Goal: Information Seeking & Learning: Check status

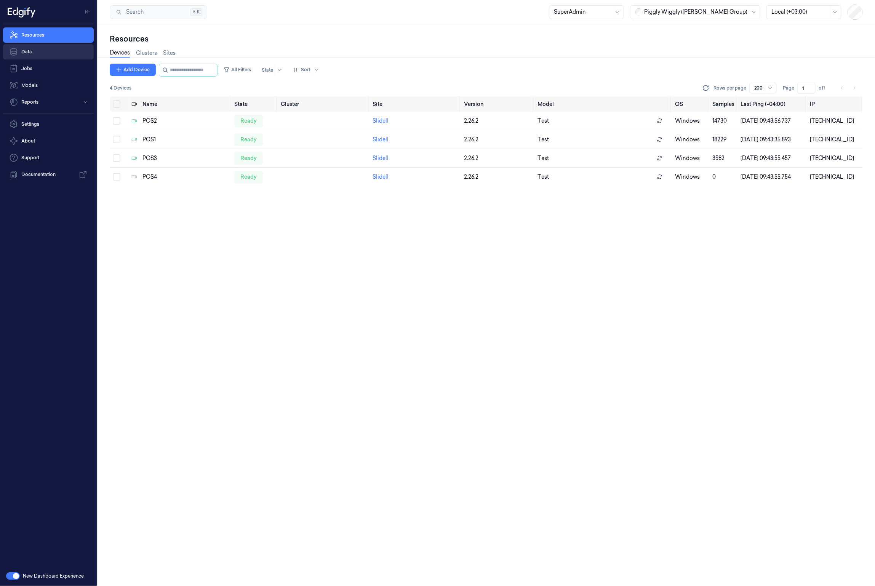
click at [57, 51] on link "Data" at bounding box center [48, 51] width 91 height 15
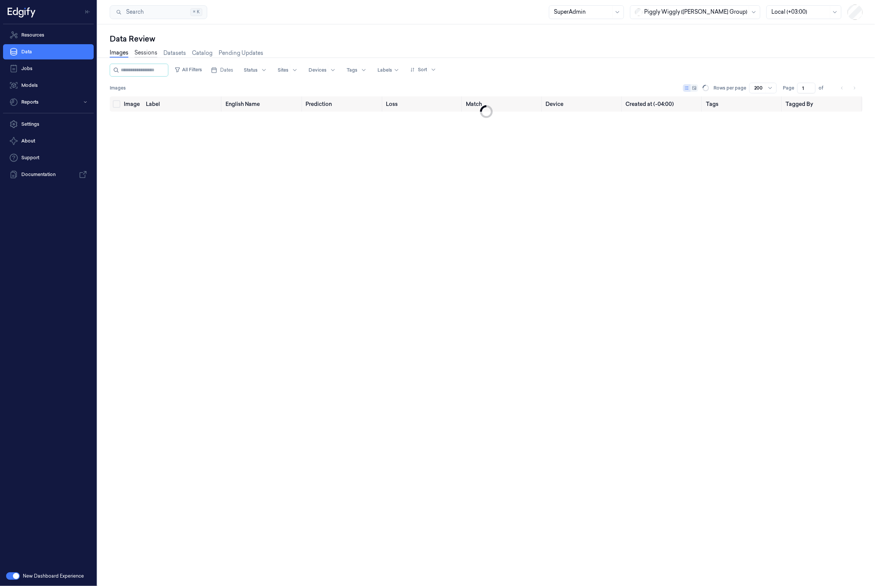
click at [145, 53] on link "Sessions" at bounding box center [145, 53] width 23 height 9
click at [705, 14] on div at bounding box center [695, 12] width 103 height 8
click at [688, 56] on div "GiantEagle" at bounding box center [670, 54] width 39 height 8
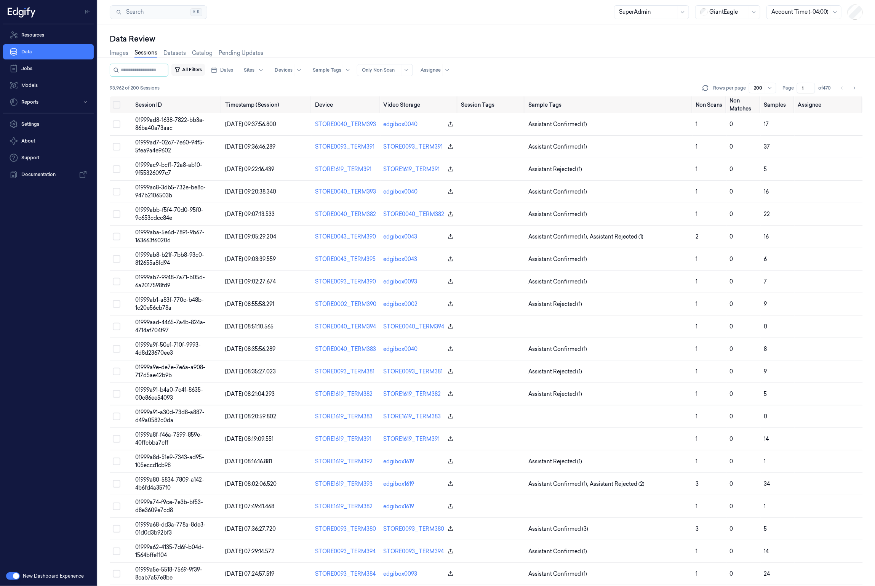
click at [197, 71] on button "All Filters" at bounding box center [188, 70] width 34 height 12
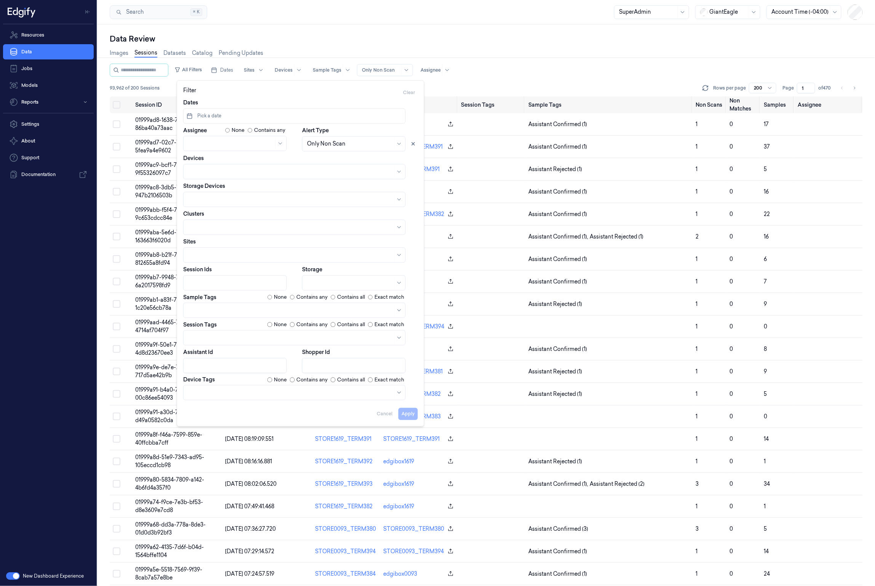
click at [235, 118] on button "Pick a date" at bounding box center [294, 116] width 222 height 15
click at [197, 224] on button "28" at bounding box center [194, 225] width 12 height 12
type input "[DATE] 00:00:00 - [DATE] 23:59:59"
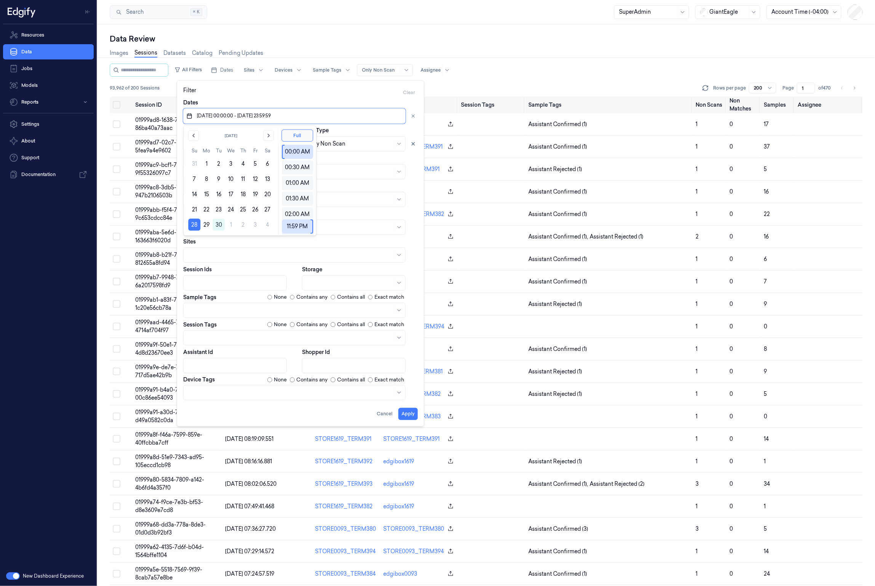
click at [303, 22] on div "Search Search... ⌘ K SuperAdmin GiantEagle Account Time (-04:00)" at bounding box center [486, 12] width 777 height 24
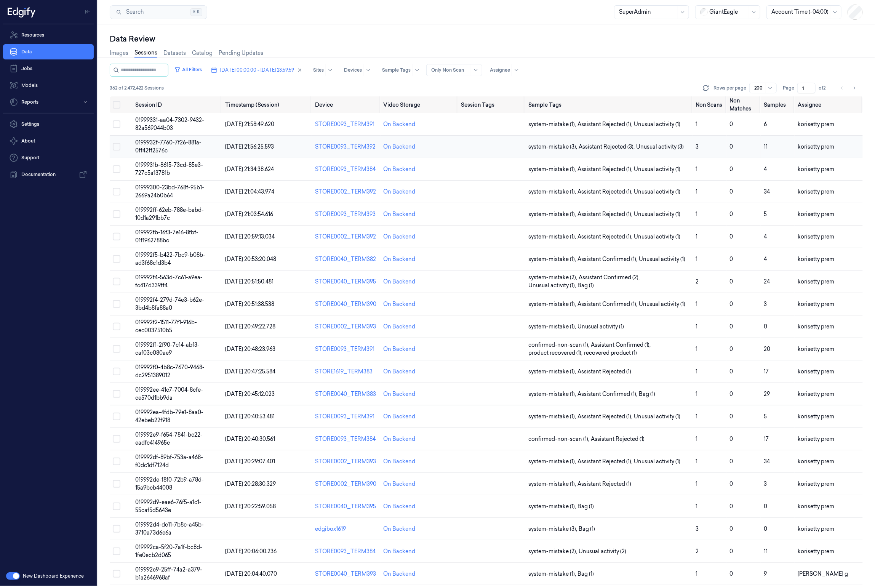
click at [164, 140] on span "0199932f-7760-7f26-881a-0ff42ff2576c" at bounding box center [168, 146] width 66 height 15
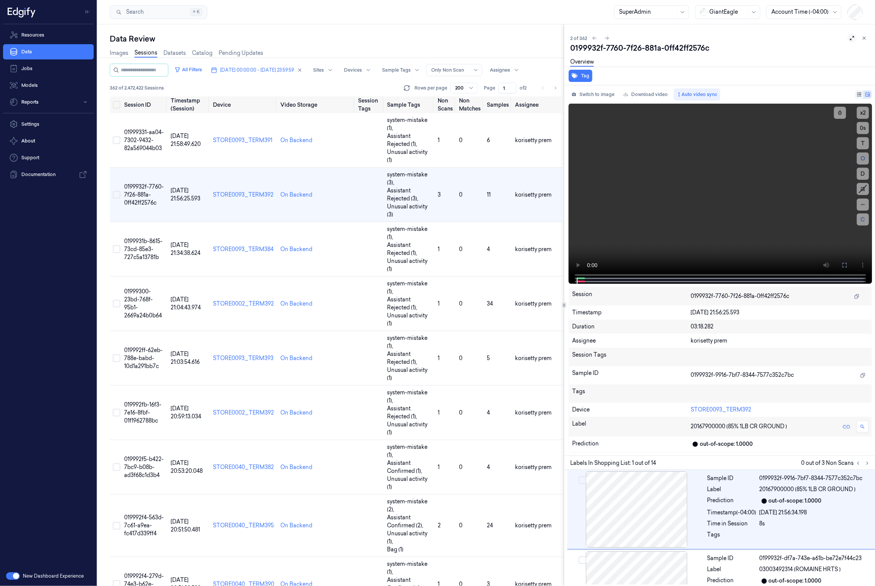
click at [849, 40] on icon at bounding box center [851, 37] width 5 height 5
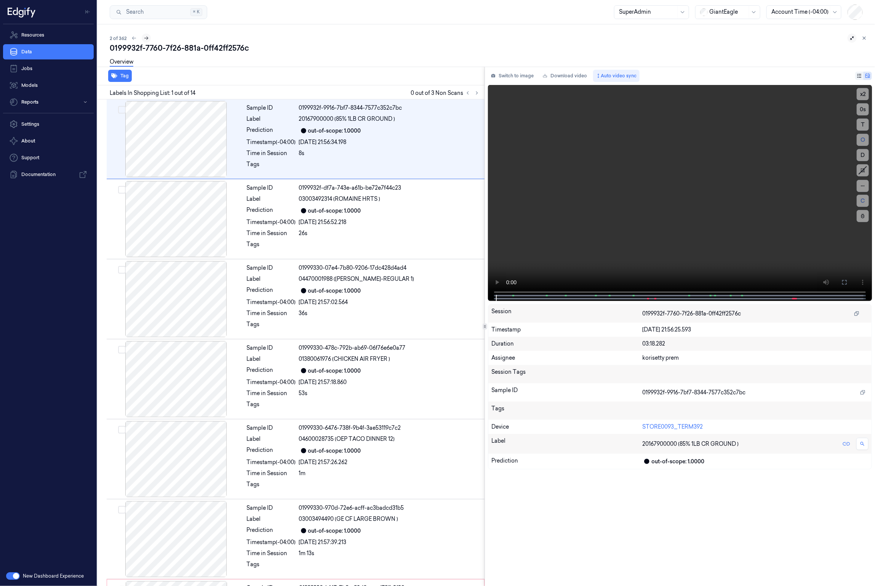
click at [147, 37] on icon at bounding box center [146, 38] width 4 height 3
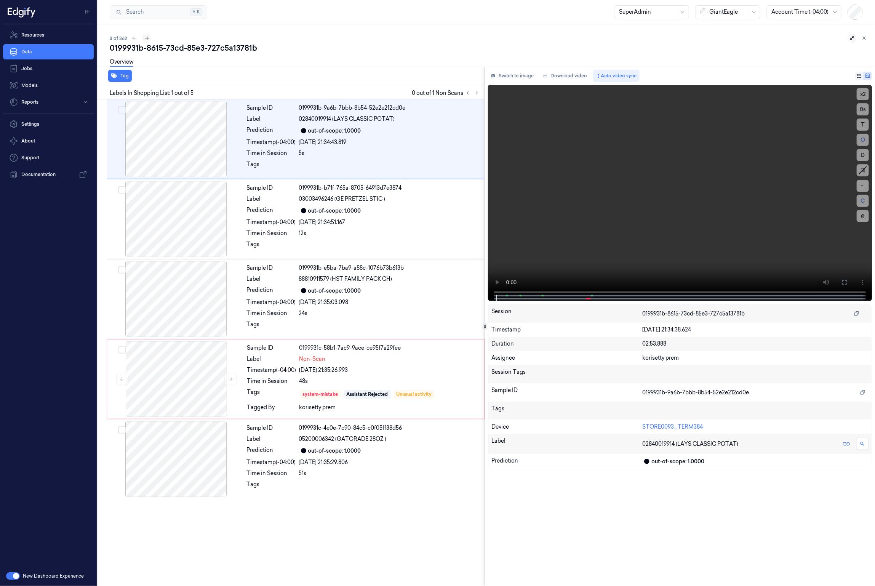
click at [147, 37] on icon at bounding box center [146, 37] width 5 height 5
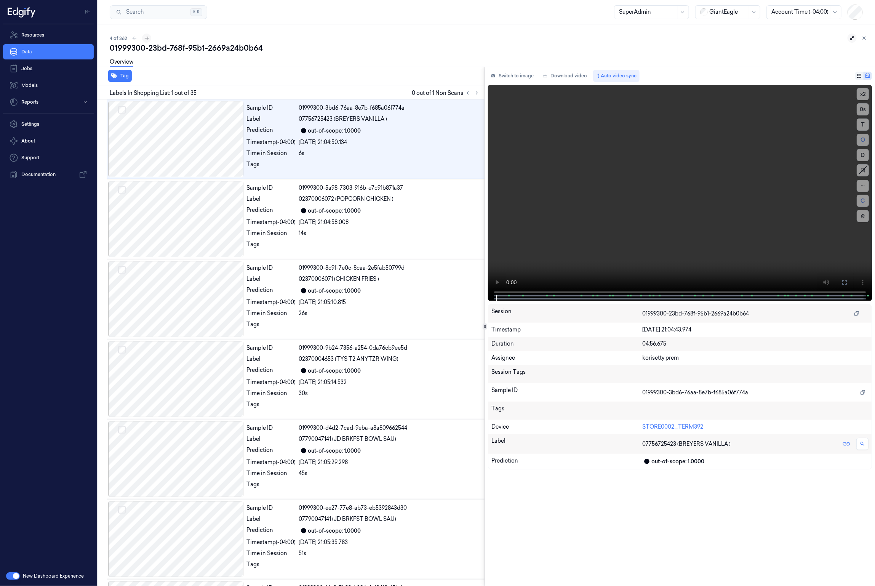
click at [147, 37] on icon at bounding box center [146, 37] width 5 height 5
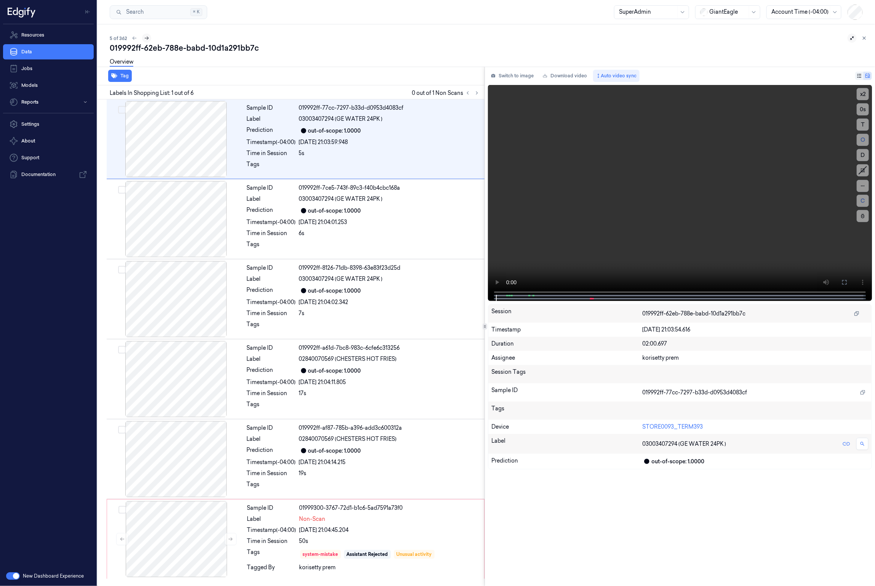
click at [147, 37] on icon at bounding box center [146, 37] width 5 height 5
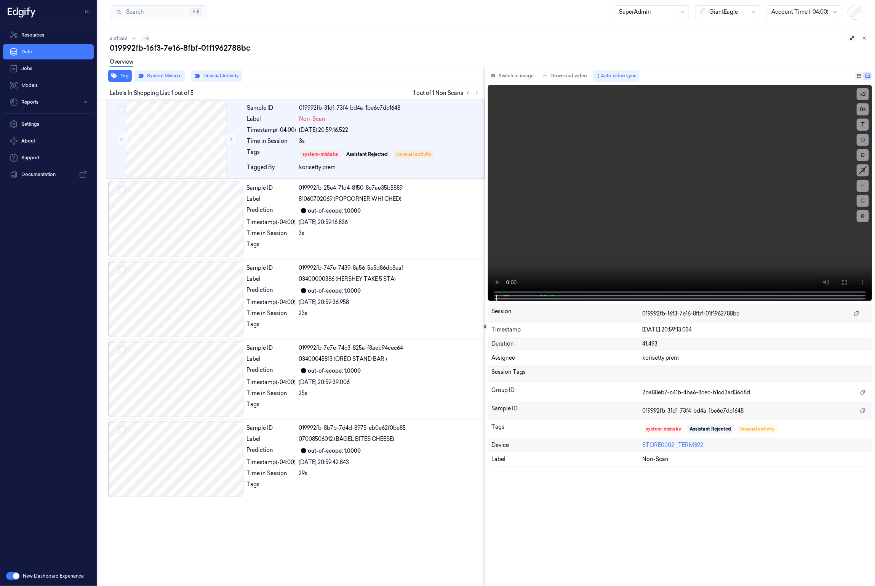
click at [147, 37] on icon at bounding box center [146, 37] width 5 height 5
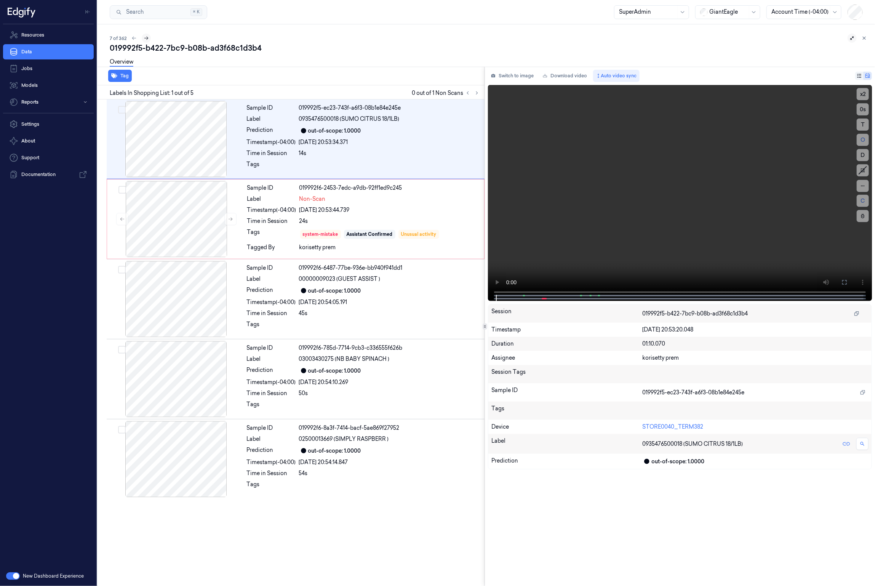
click at [147, 37] on icon at bounding box center [146, 37] width 5 height 5
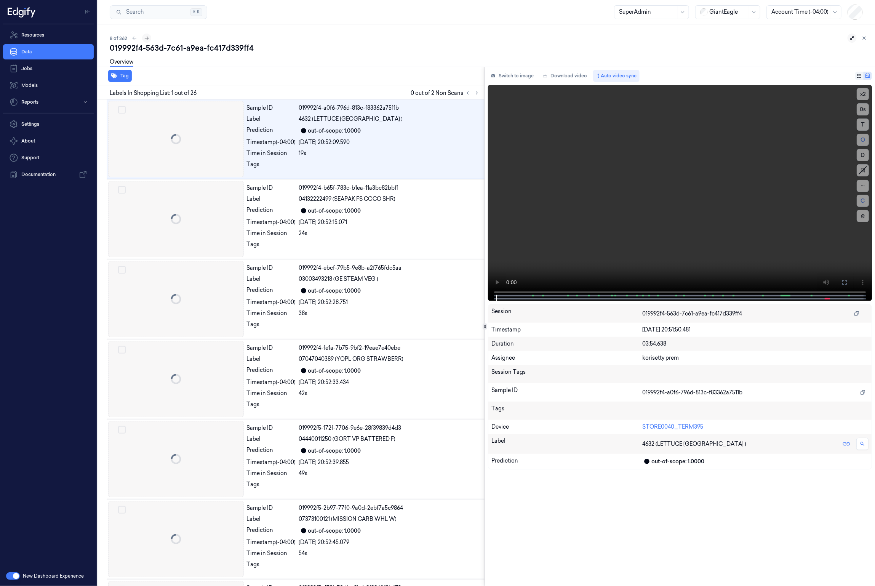
click at [147, 37] on icon at bounding box center [146, 37] width 5 height 5
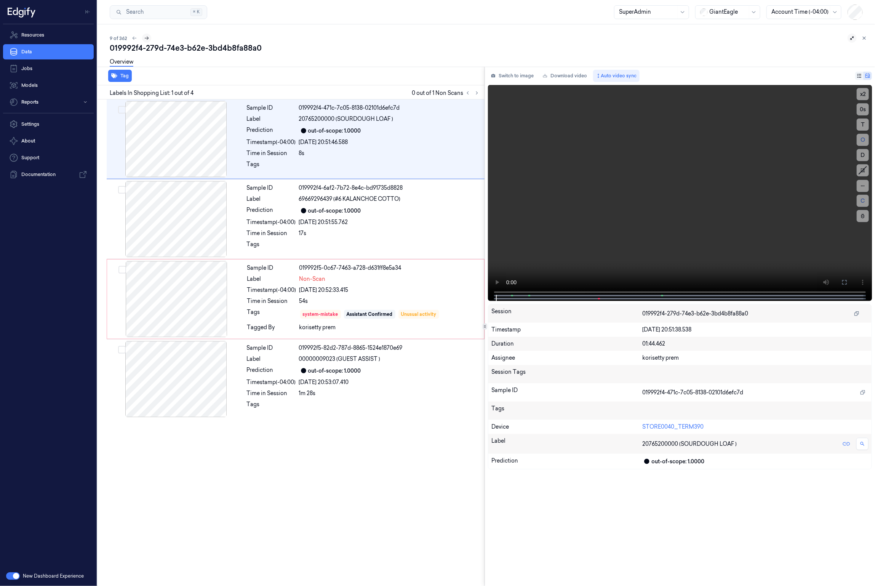
click at [147, 37] on icon at bounding box center [146, 37] width 5 height 5
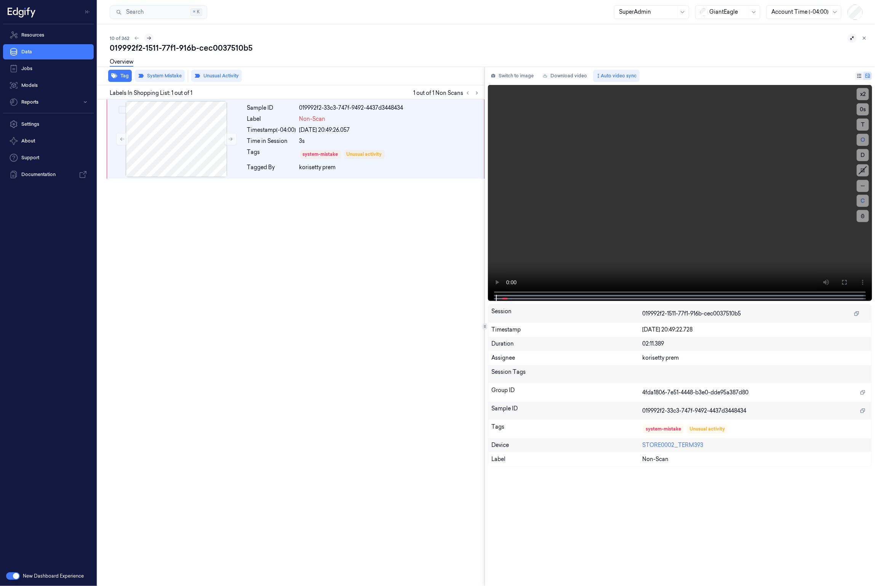
click at [147, 37] on icon at bounding box center [148, 37] width 5 height 5
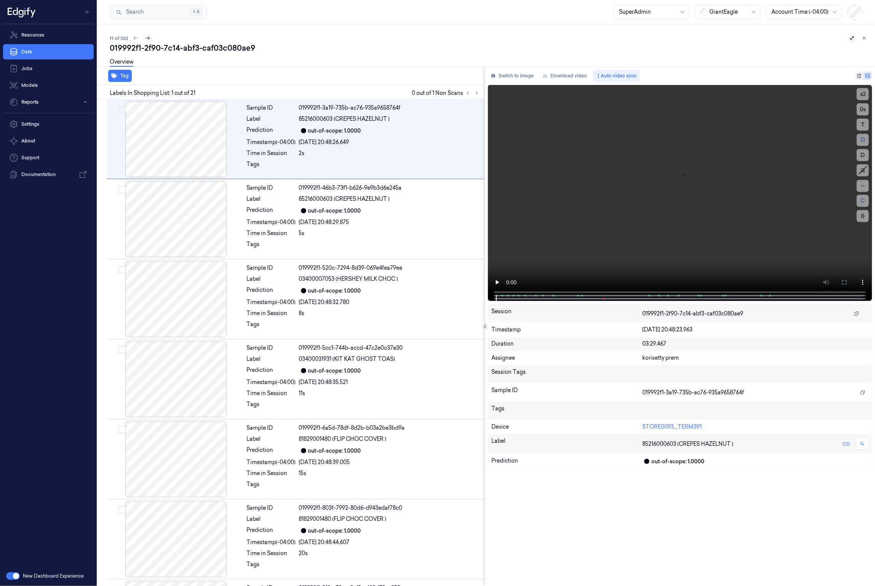
click at [147, 37] on icon at bounding box center [147, 37] width 5 height 5
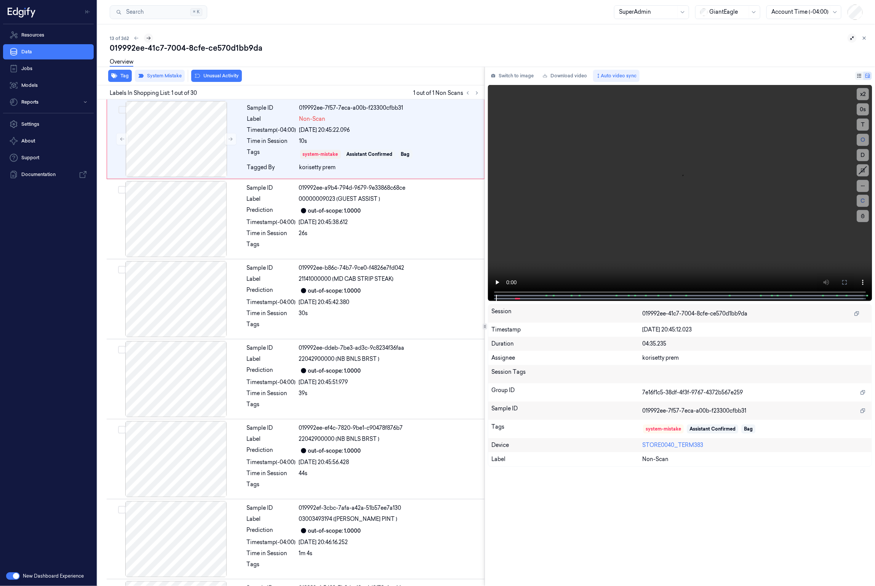
click at [147, 37] on icon at bounding box center [148, 37] width 5 height 5
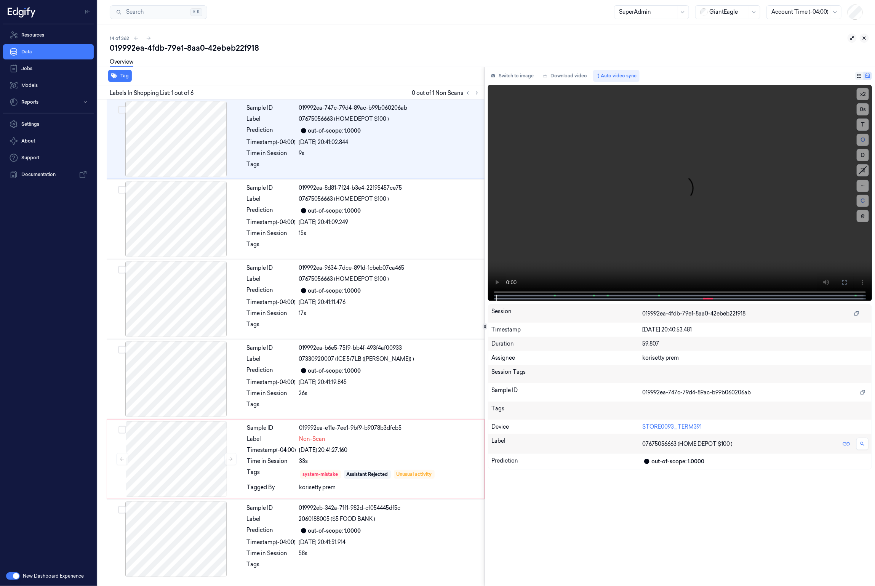
click at [866, 38] on icon at bounding box center [864, 37] width 5 height 5
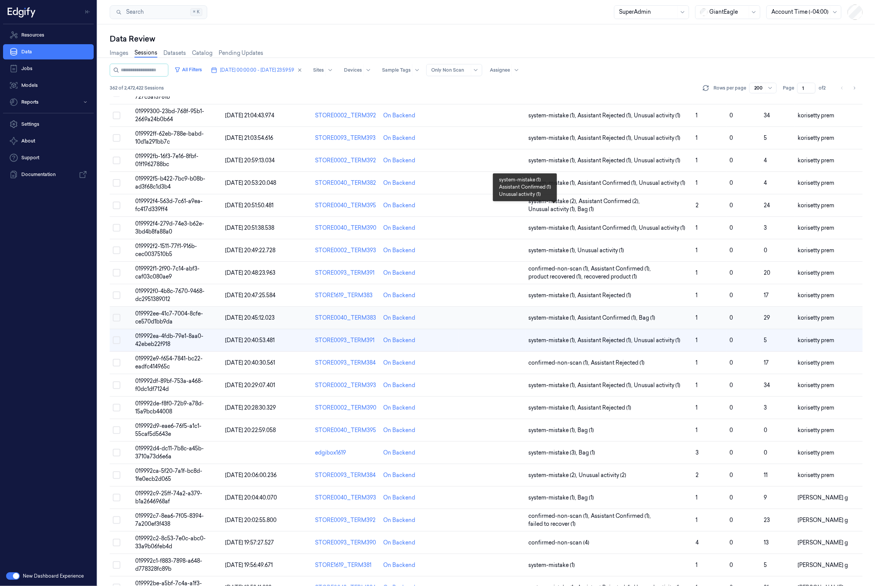
scroll to position [150, 0]
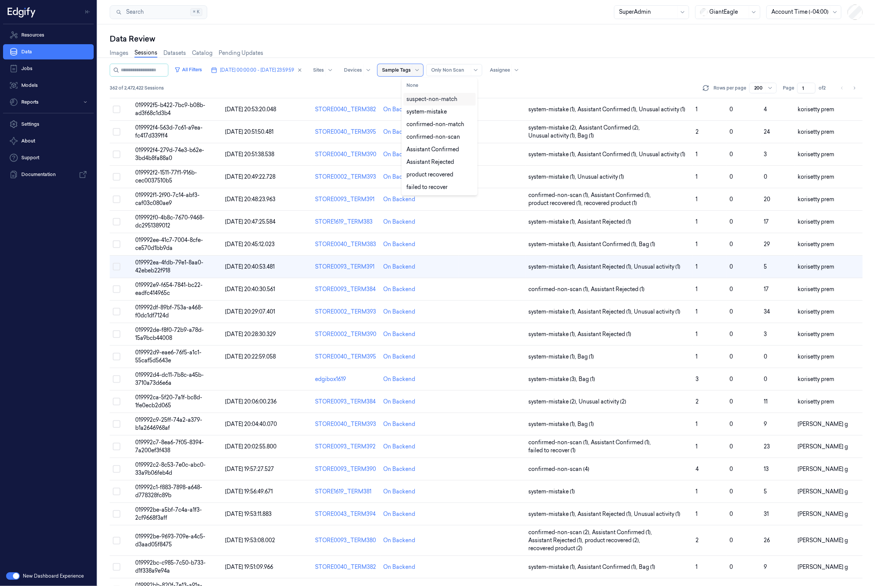
click at [408, 69] on div at bounding box center [396, 70] width 29 height 7
click at [444, 141] on div "confirmed-non-scan" at bounding box center [433, 137] width 54 height 8
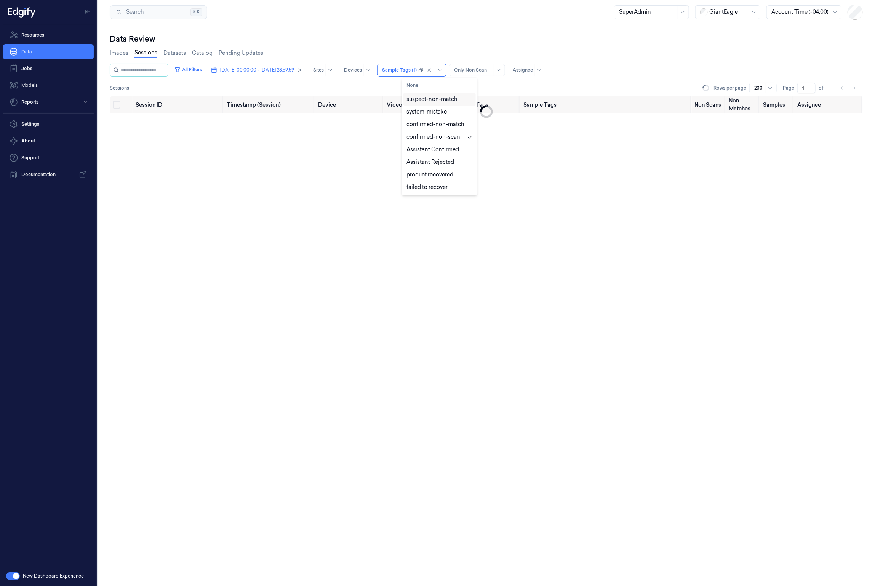
click at [511, 10] on div "Search Search... ⌘ K SuperAdmin GiantEagle Account Time (-04:00)" at bounding box center [486, 12] width 777 height 24
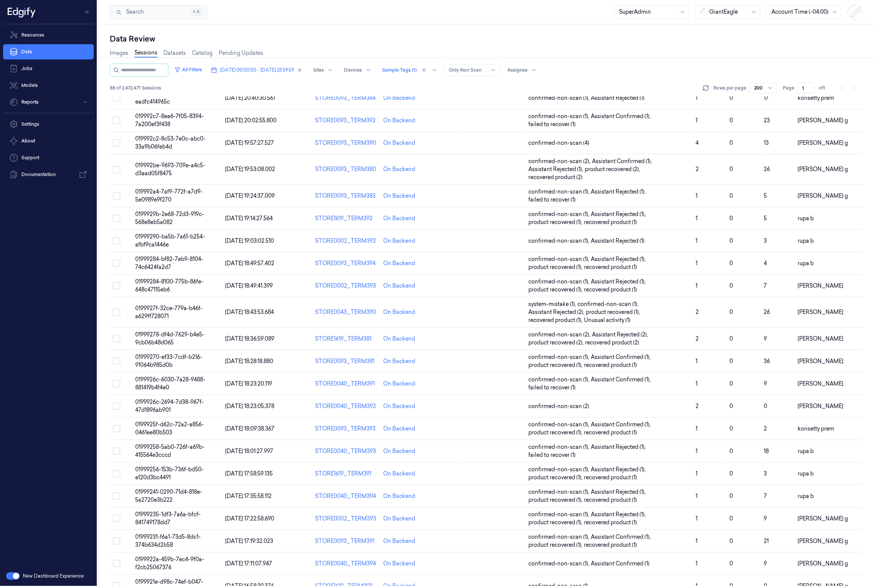
scroll to position [92, 0]
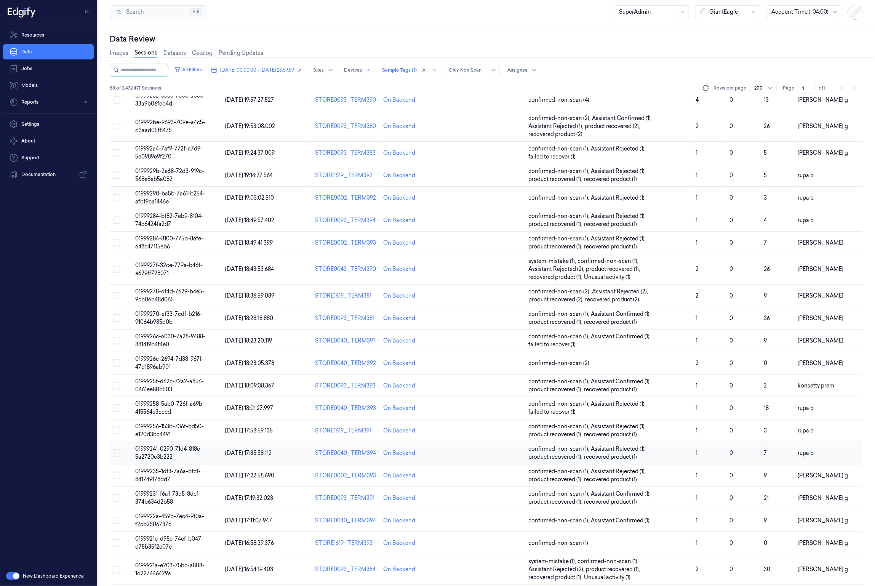
click at [190, 452] on span "01999241-0290-71d4-818e-5a2720e3b222" at bounding box center [168, 452] width 67 height 15
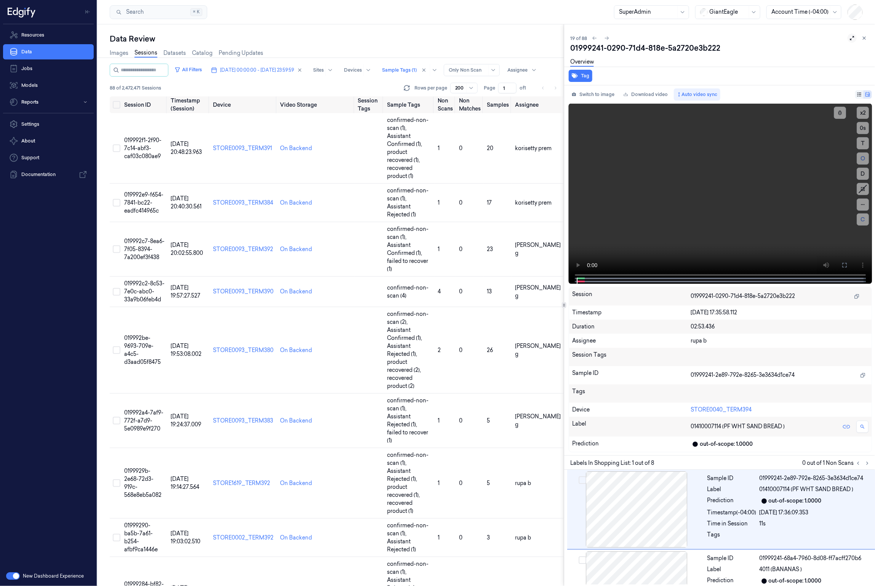
click at [848, 38] on button at bounding box center [851, 38] width 9 height 9
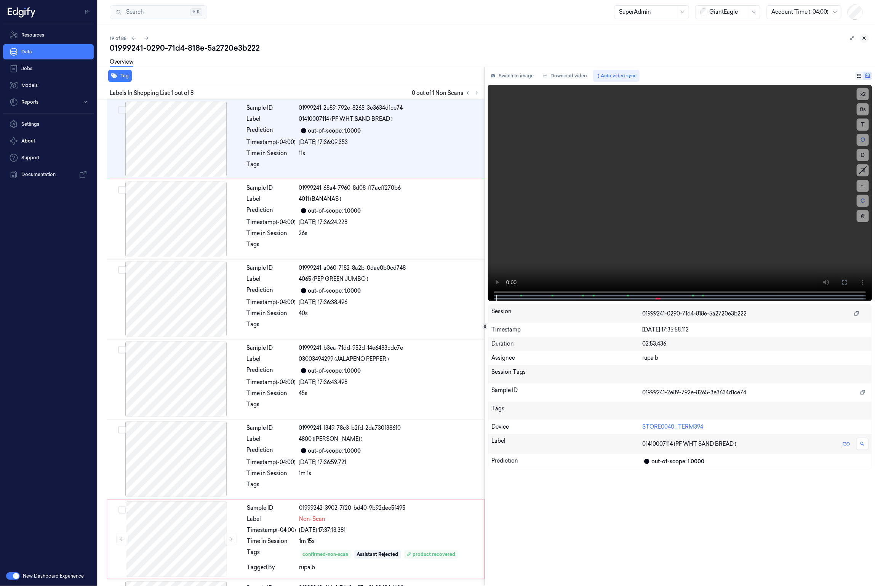
click at [866, 39] on icon at bounding box center [864, 37] width 5 height 5
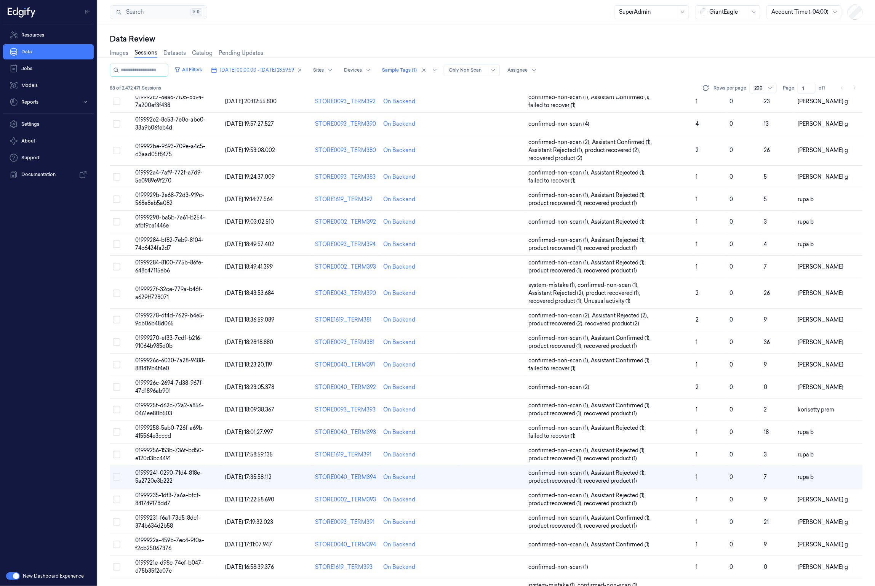
scroll to position [246, 0]
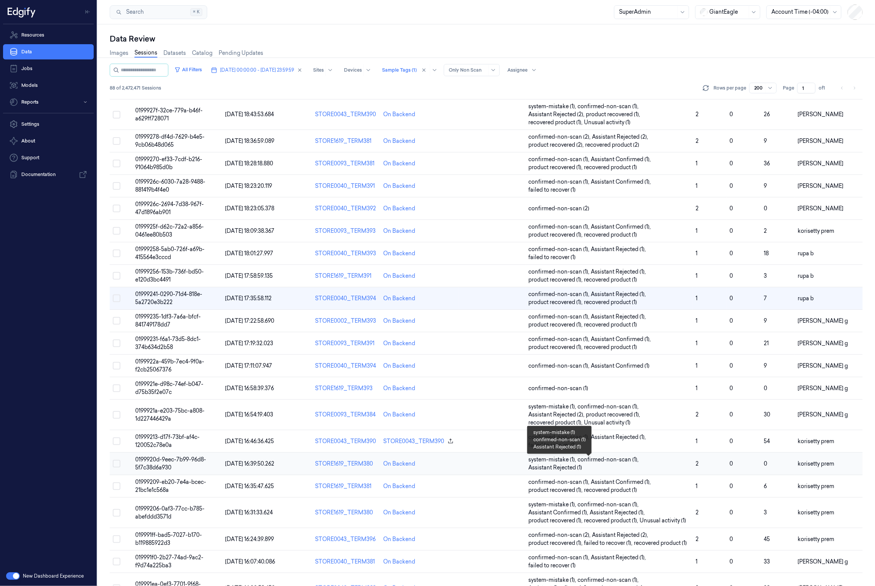
click at [537, 469] on span "Assistant Rejected (1)" at bounding box center [555, 468] width 54 height 8
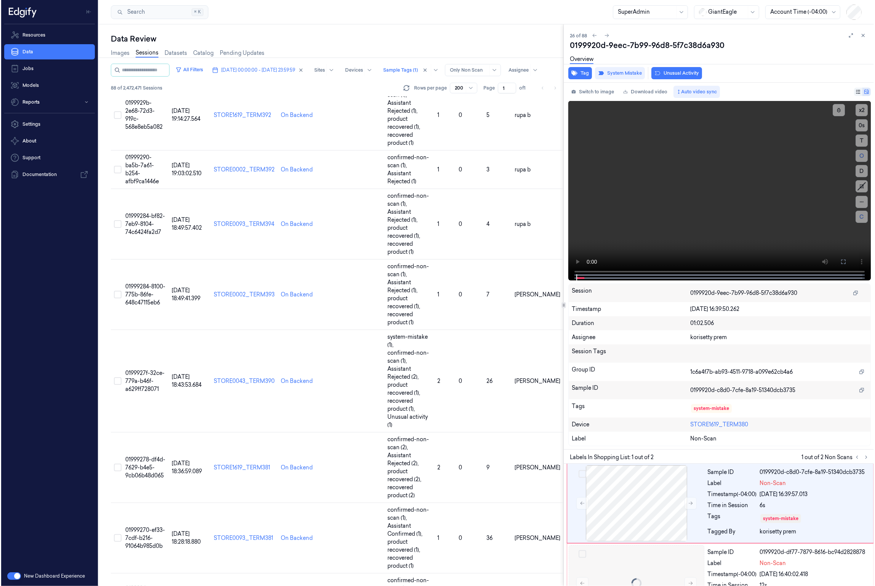
scroll to position [555, 0]
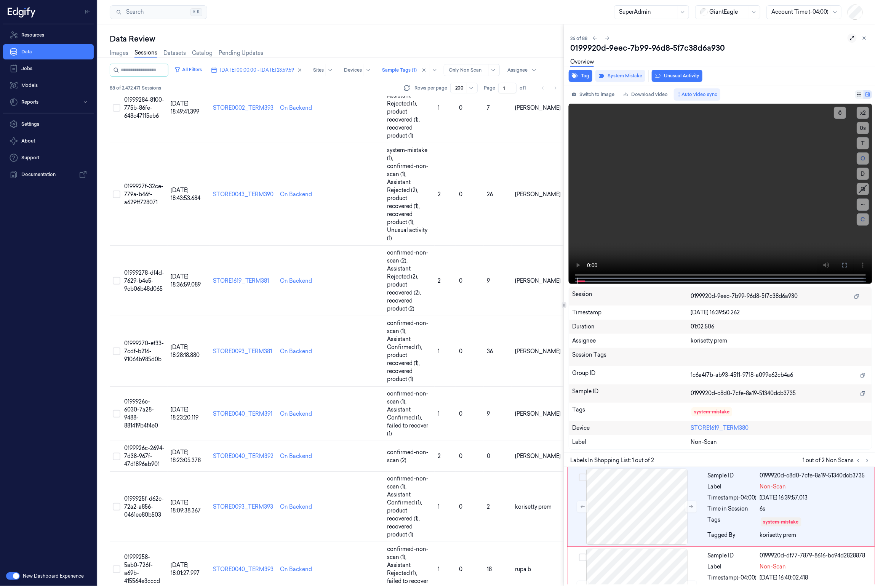
click at [850, 34] on button at bounding box center [851, 38] width 9 height 9
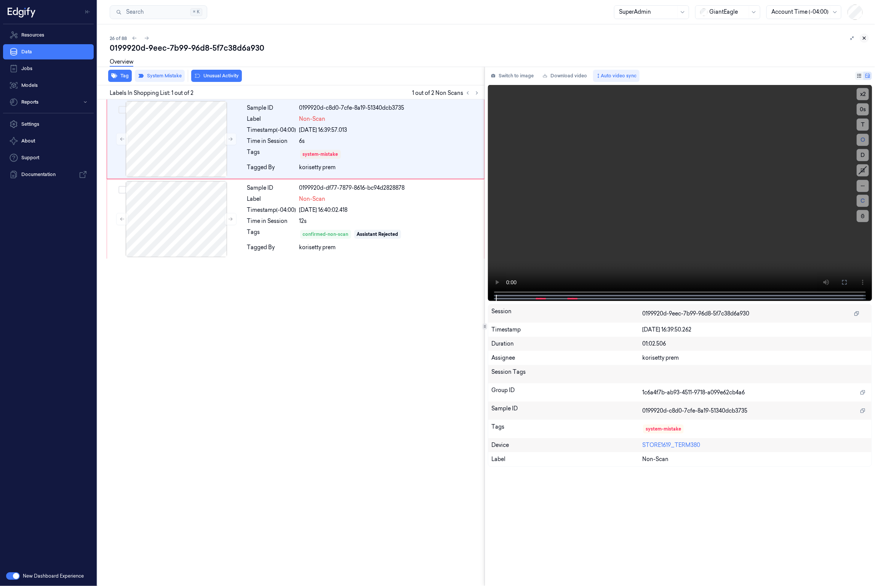
click at [866, 37] on icon at bounding box center [864, 37] width 5 height 5
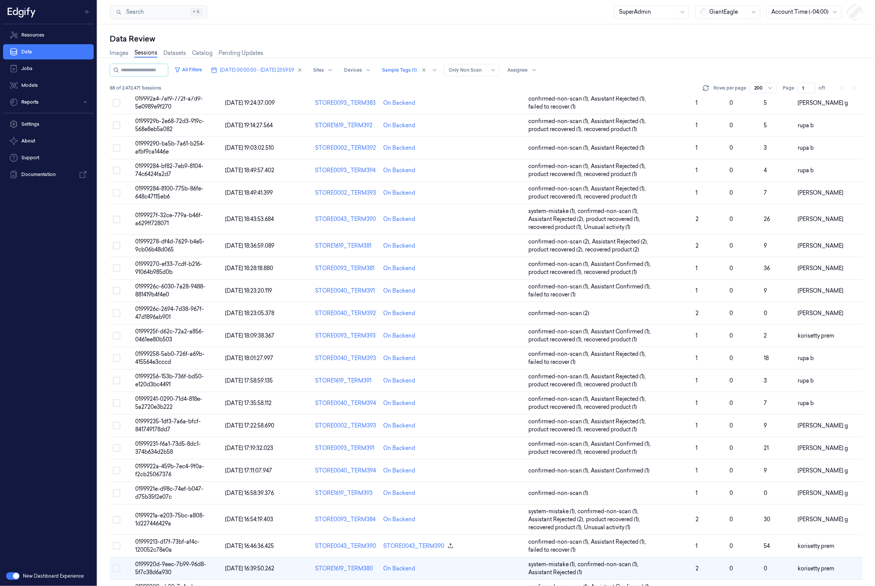
scroll to position [439, 0]
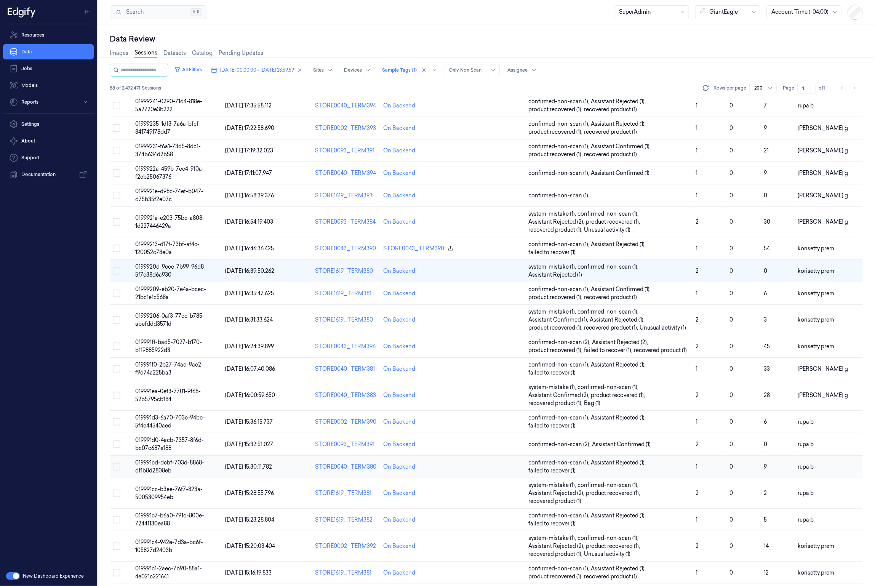
click at [165, 470] on span "019991cd-dcbf-703d-8868-df1b8d2808eb" at bounding box center [169, 466] width 69 height 15
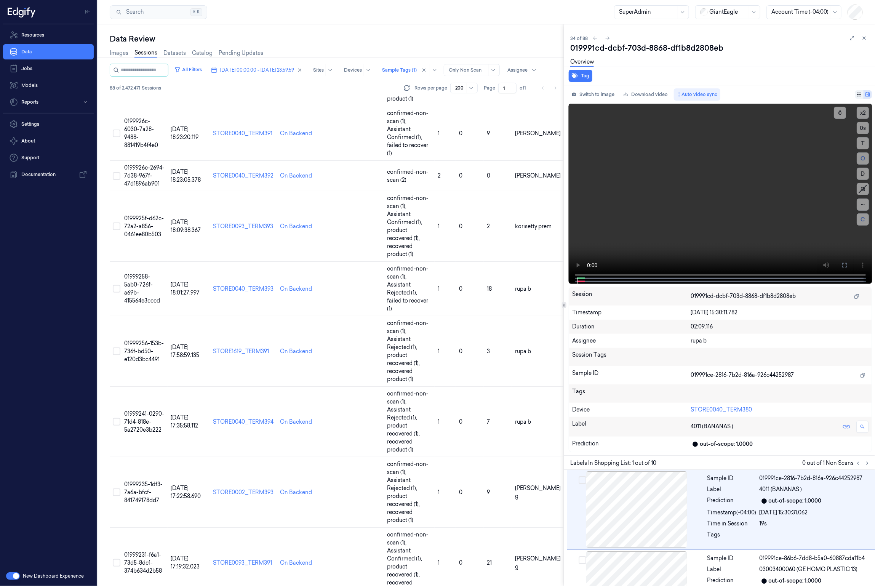
scroll to position [851, 0]
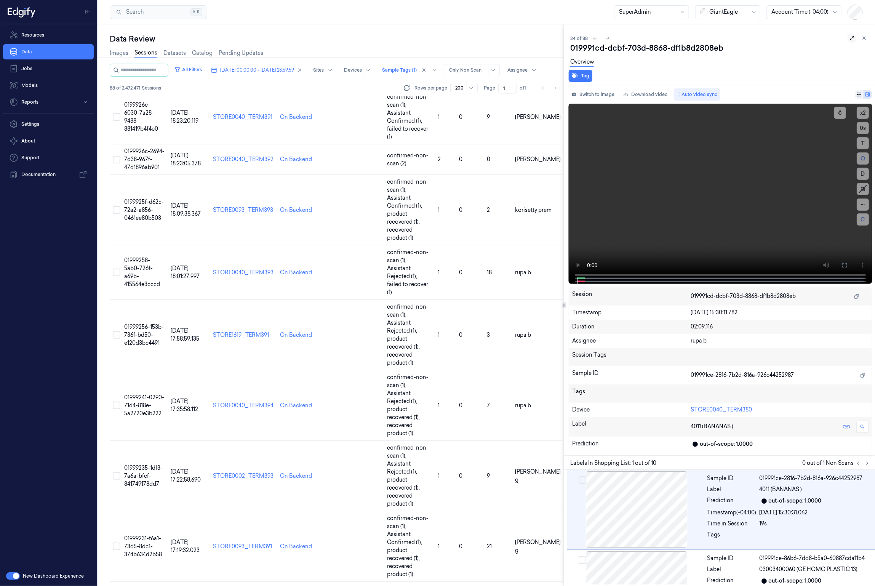
click at [852, 37] on icon at bounding box center [851, 37] width 5 height 5
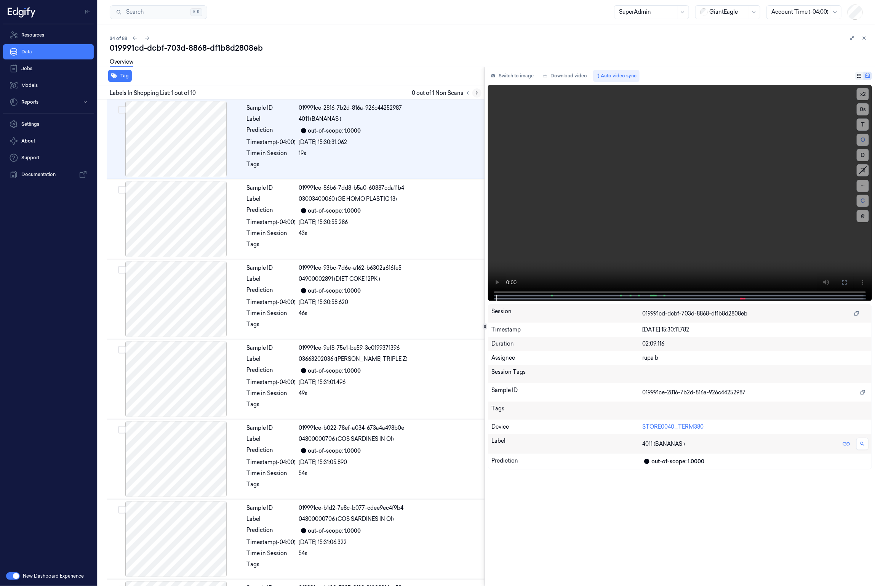
click at [478, 92] on icon at bounding box center [476, 92] width 5 height 5
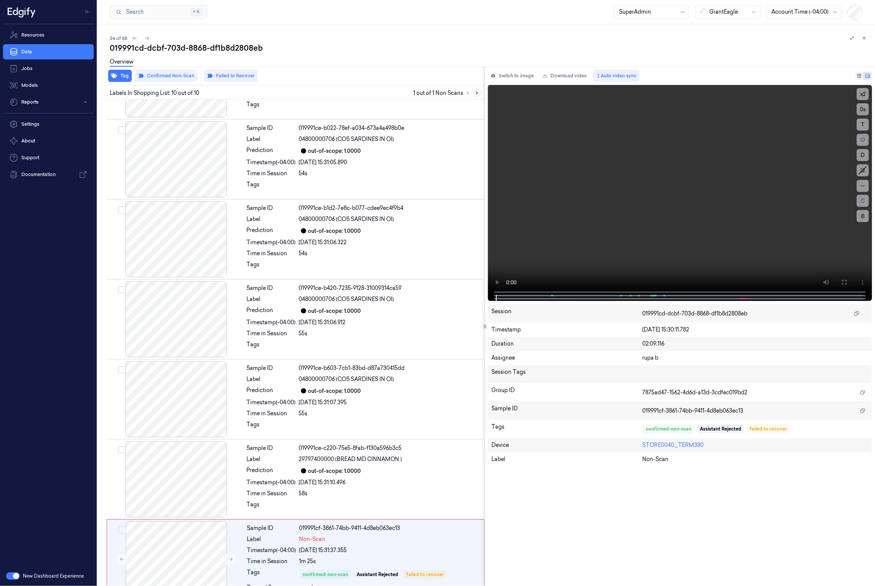
scroll to position [317, 0]
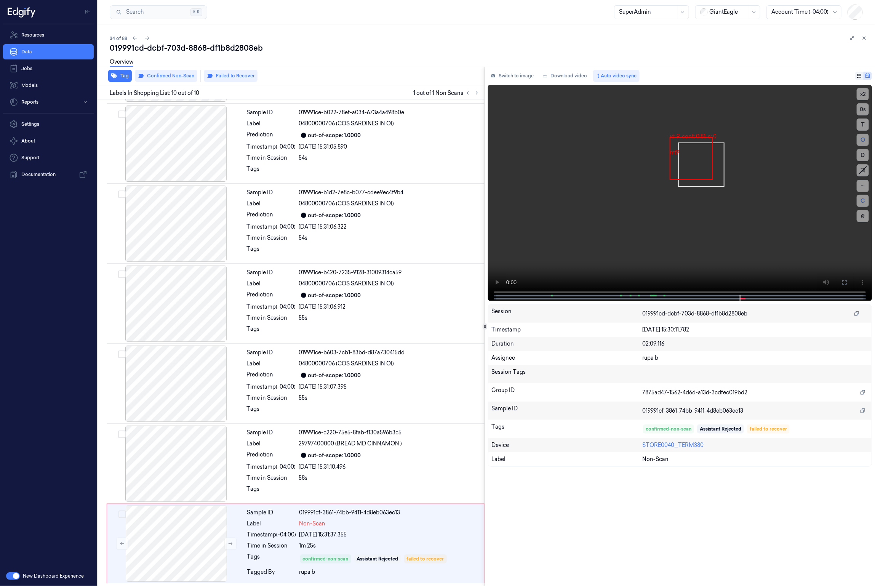
click at [642, 10] on div at bounding box center [647, 12] width 57 height 8
click at [645, 44] on div "Annotator" at bounding box center [651, 41] width 65 height 8
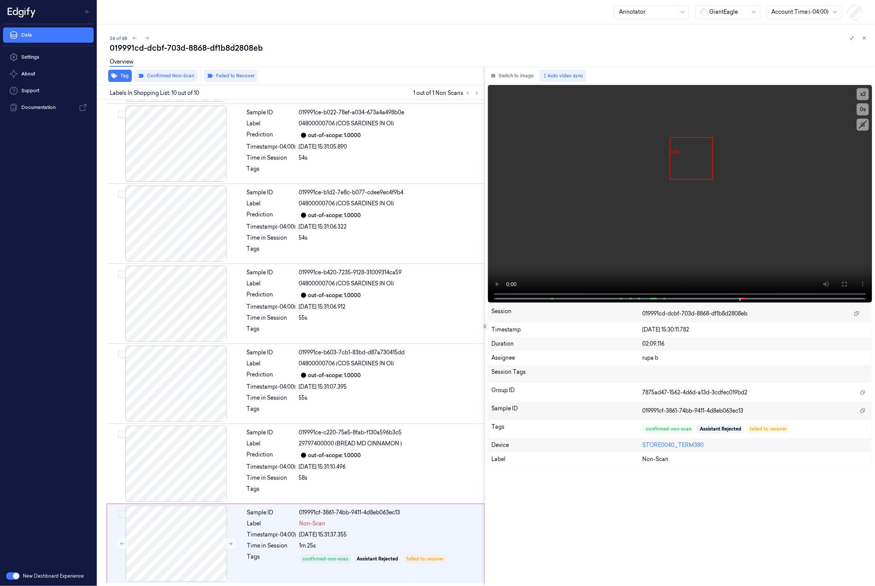
click at [441, 44] on div "019991cd-dcbf-703d-8868-df1b8d2808eb" at bounding box center [489, 48] width 759 height 11
click at [516, 523] on div "Switch to image Auto video sync x 2 0 s mt9 Session 019991cd-dcbf-703d-8868-df1…" at bounding box center [680, 327] width 390 height 520
click at [652, 13] on div at bounding box center [647, 12] width 57 height 8
click at [639, 54] on div "Tech" at bounding box center [651, 54] width 65 height 8
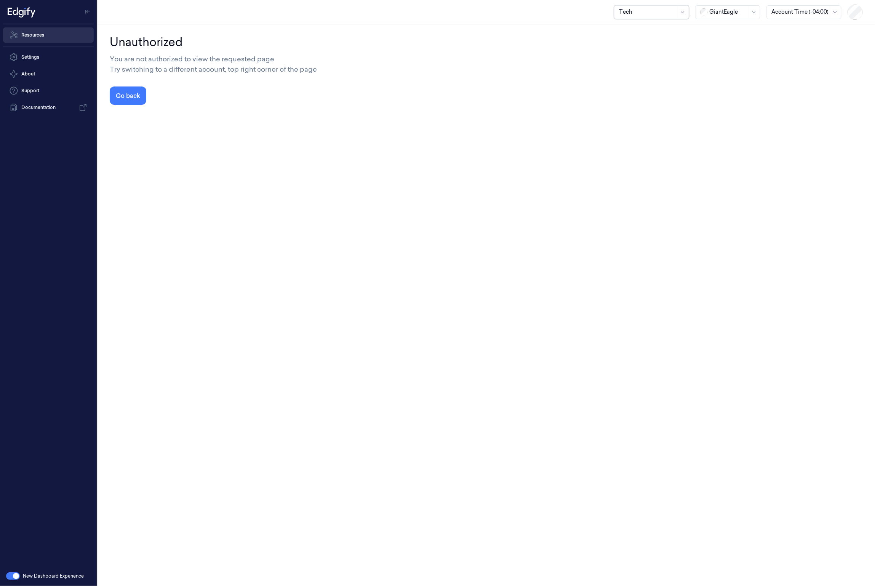
click at [36, 36] on link "Resources" at bounding box center [48, 34] width 91 height 15
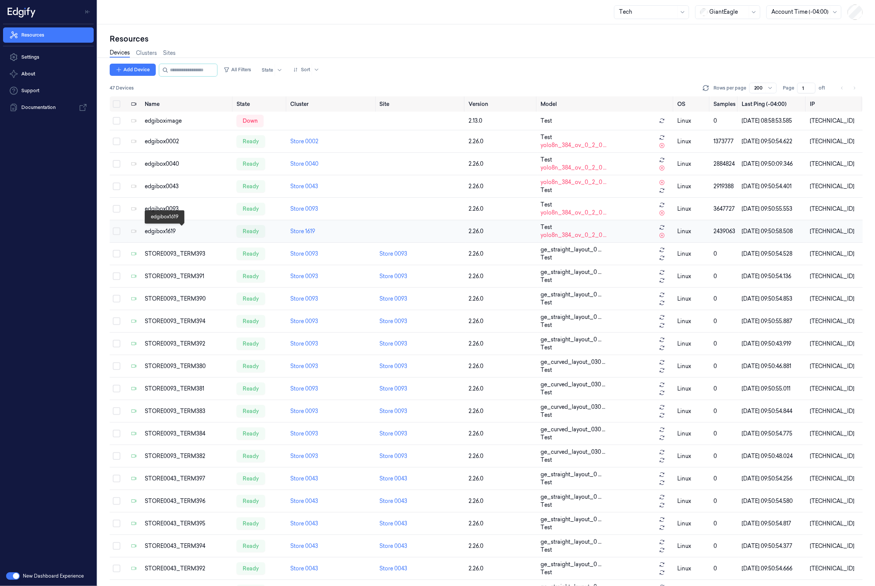
click at [203, 233] on div "edgibox1619" at bounding box center [188, 231] width 86 height 8
